Goal: Find specific page/section: Find specific page/section

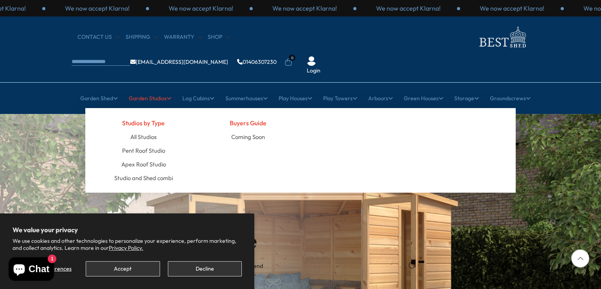
click at [152, 88] on link "Garden Studios" at bounding box center [150, 98] width 43 height 20
click at [154, 88] on link "Garden Studios" at bounding box center [150, 98] width 43 height 20
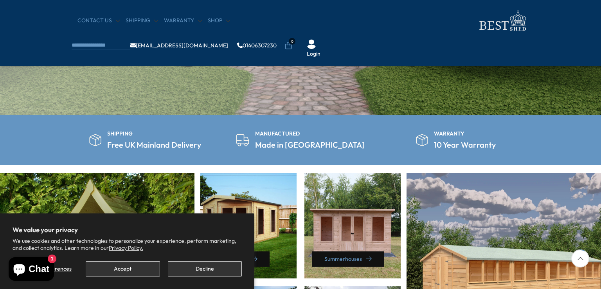
scroll to position [235, 0]
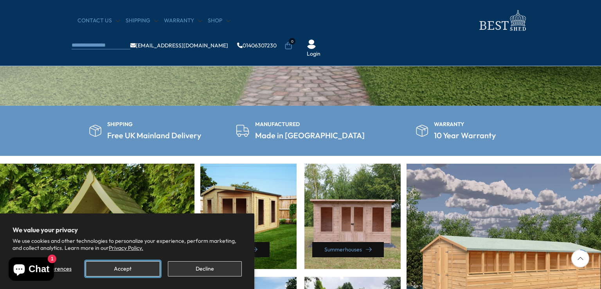
click at [119, 266] on button "Accept" at bounding box center [123, 268] width 74 height 15
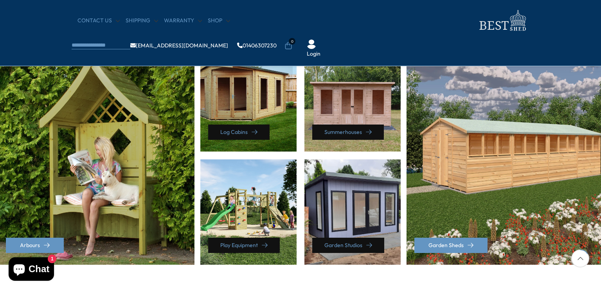
scroll to position [352, 0]
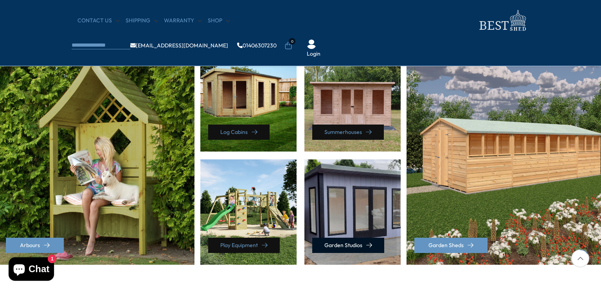
click at [344, 242] on link "Garden Studios" at bounding box center [348, 245] width 72 height 15
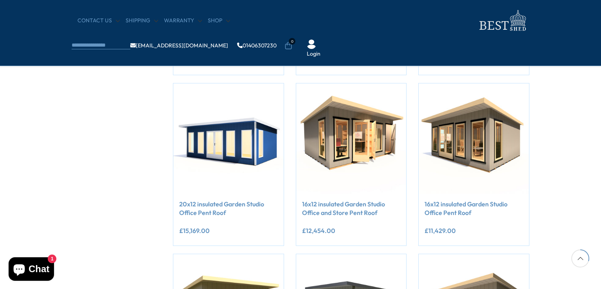
scroll to position [274, 0]
